Goal: Navigation & Orientation: Find specific page/section

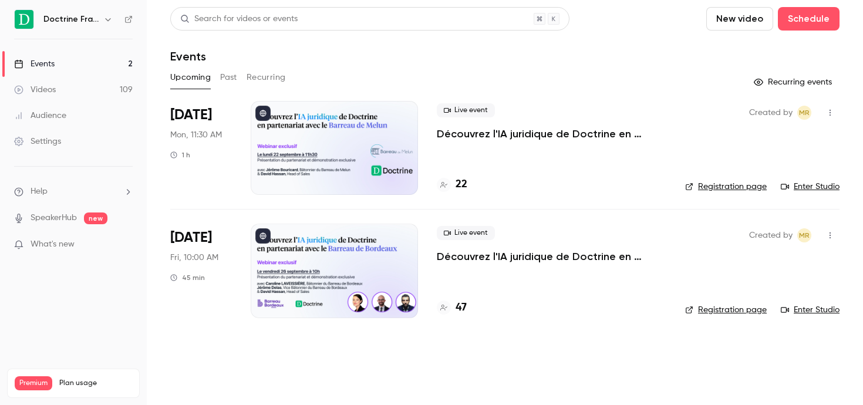
click at [99, 20] on div "Doctrine France" at bounding box center [79, 19] width 72 height 14
click at [107, 19] on icon "button" at bounding box center [107, 19] width 5 height 3
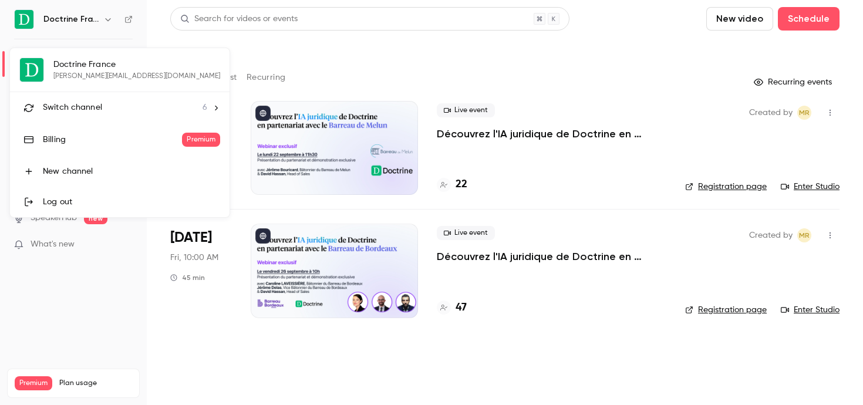
click at [108, 98] on li "Switch channel 6" at bounding box center [120, 107] width 220 height 31
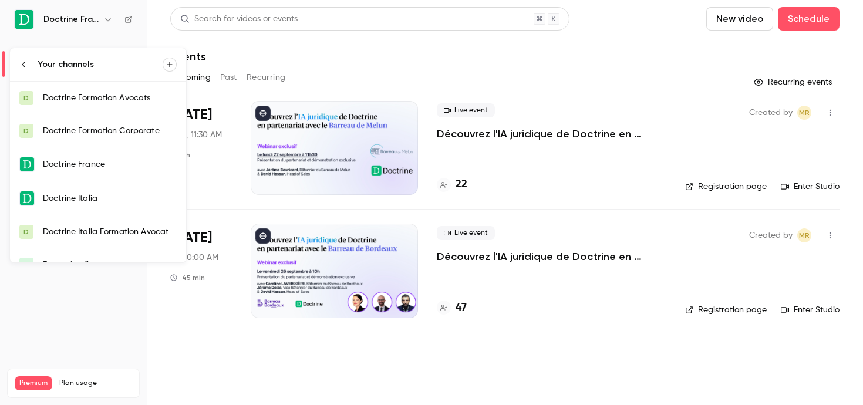
scroll to position [19, 0]
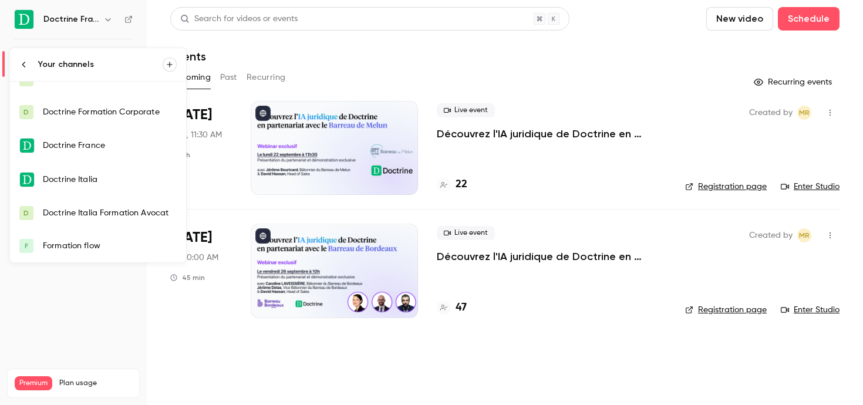
click at [100, 234] on link "F Formation flow" at bounding box center [98, 246] width 176 height 33
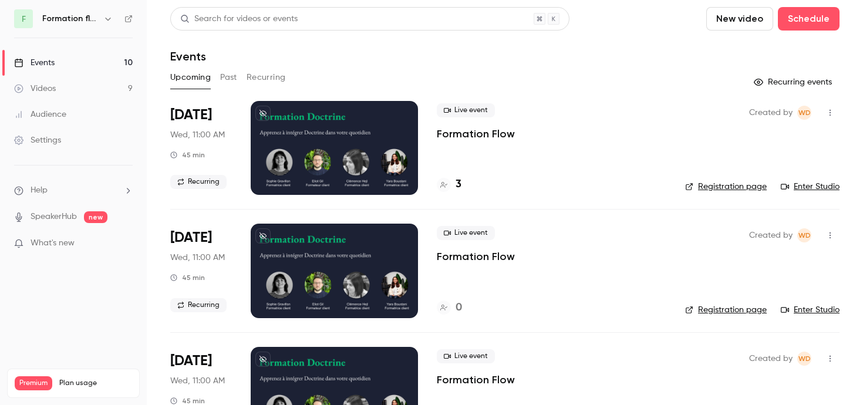
click at [105, 13] on button "button" at bounding box center [108, 19] width 14 height 14
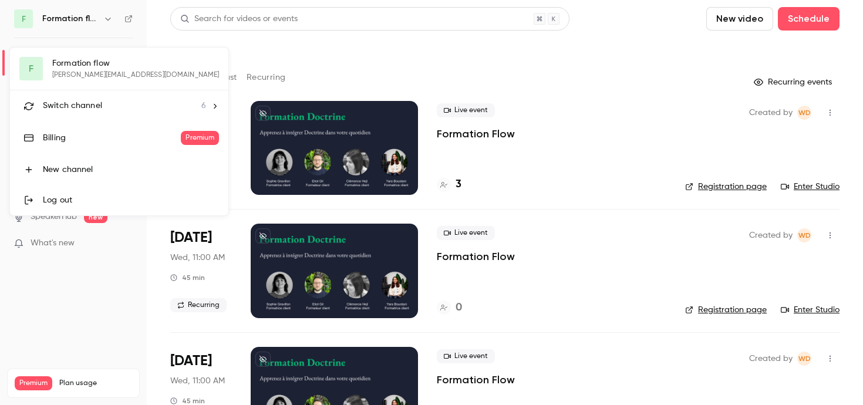
click at [150, 37] on div at bounding box center [431, 202] width 863 height 405
